Goal: Find specific page/section: Find specific page/section

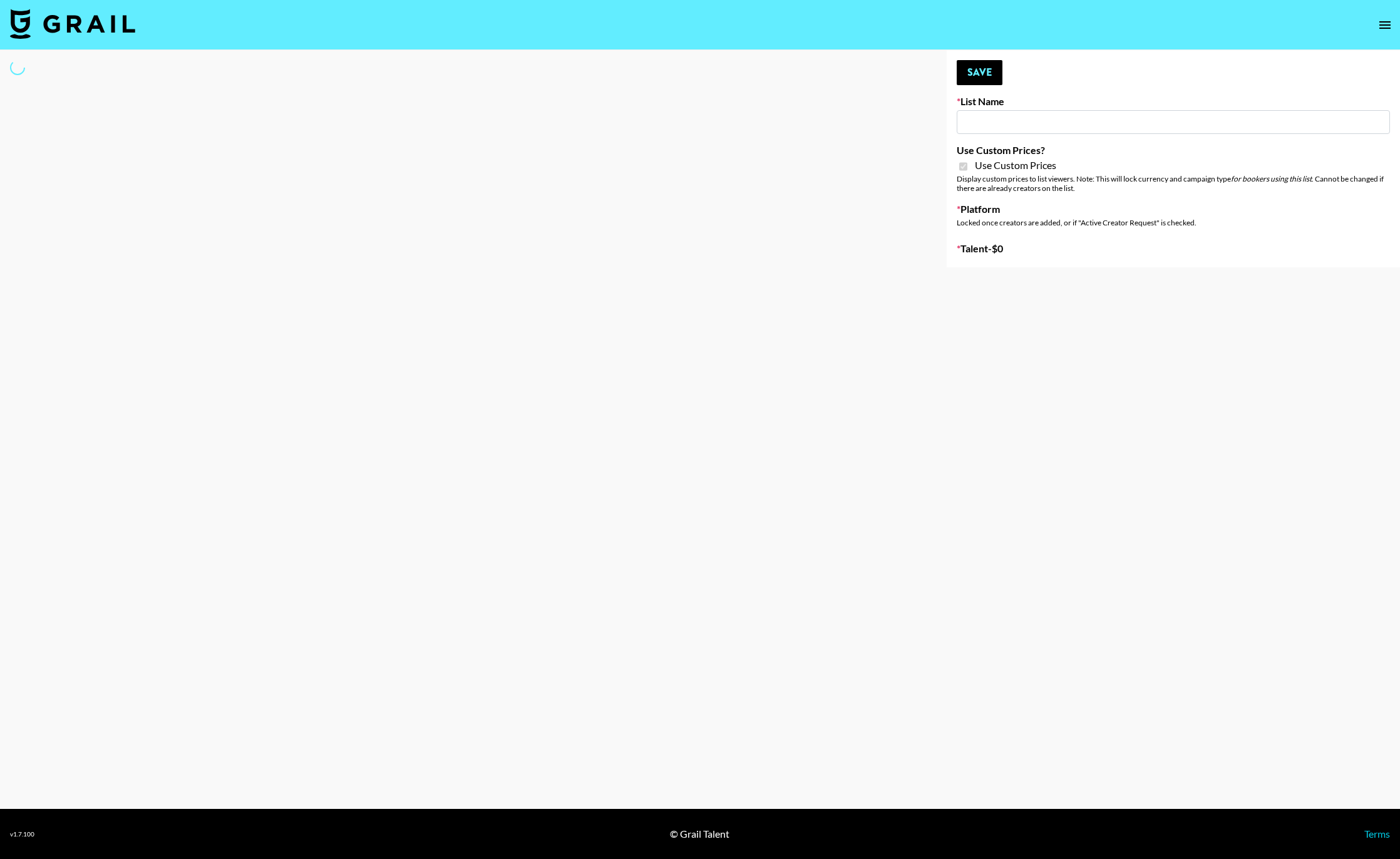
type input "Dietary Supp Brand"
checkbox input "true"
select select "Brand"
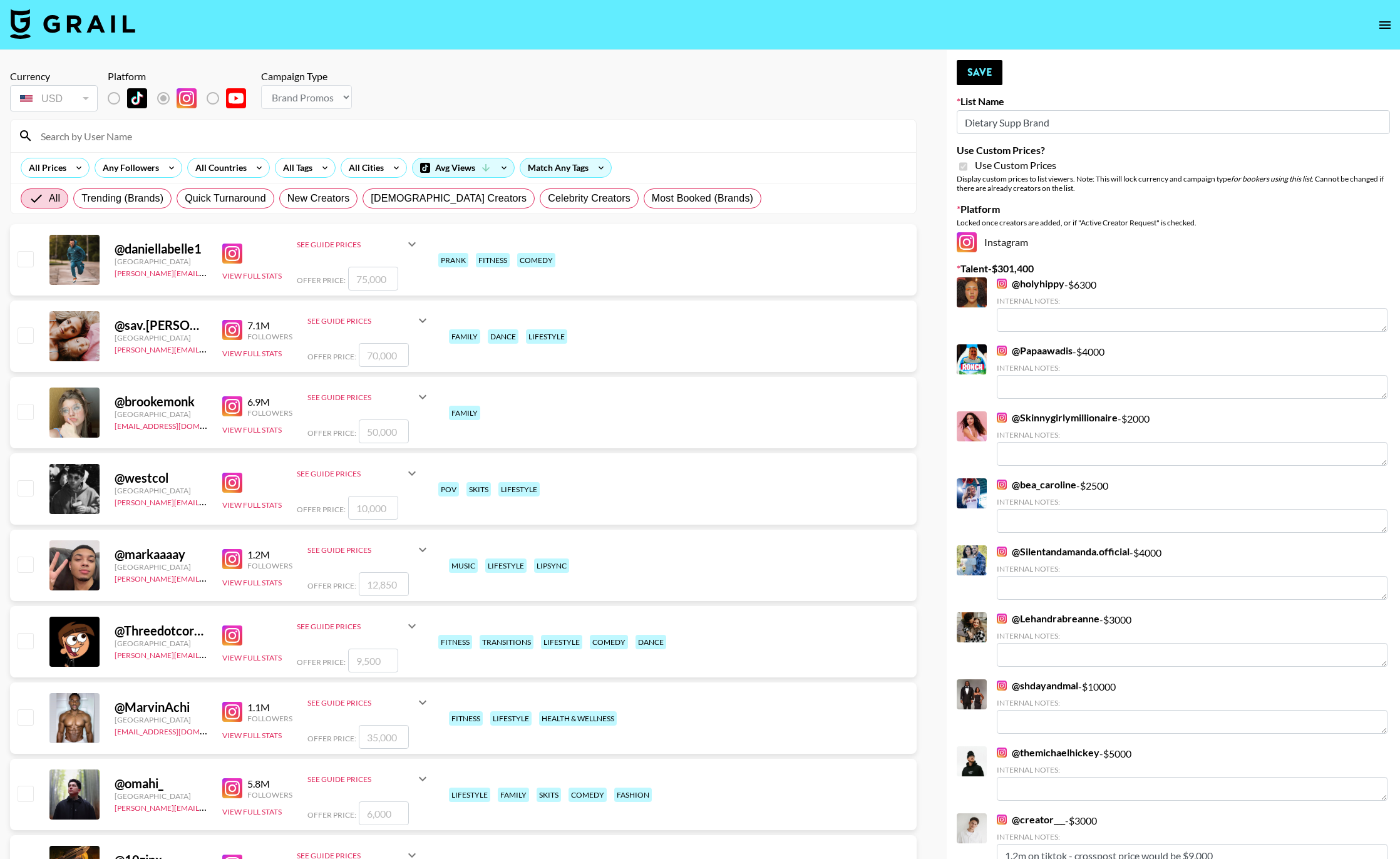
click at [323, 124] on div at bounding box center [463, 135] width 905 height 33
click at [268, 140] on input at bounding box center [471, 136] width 875 height 20
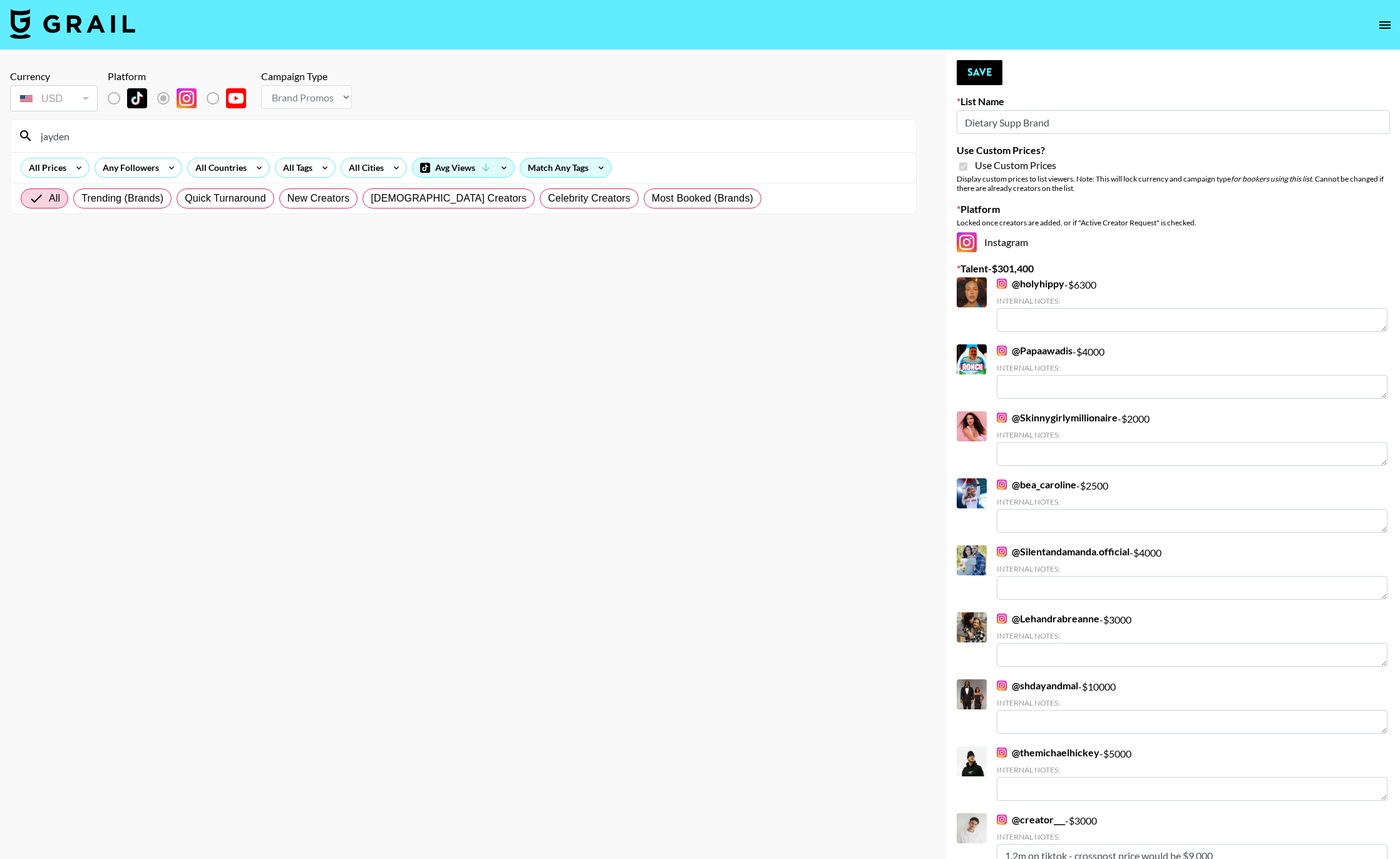
click at [132, 132] on input "jayden" at bounding box center [471, 136] width 875 height 20
click at [163, 137] on input "jayden" at bounding box center [471, 136] width 875 height 20
type input "jayde"
